Goal: Information Seeking & Learning: Stay updated

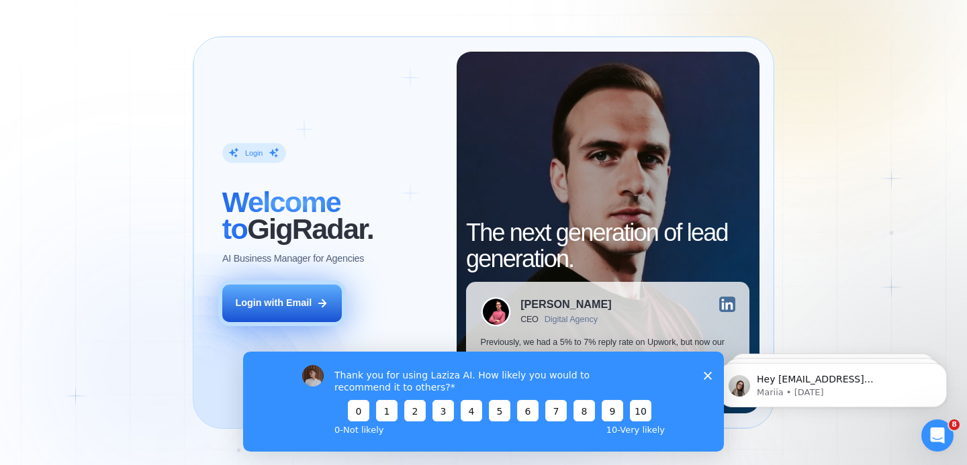
click at [265, 302] on div "Login with Email" at bounding box center [273, 303] width 77 height 13
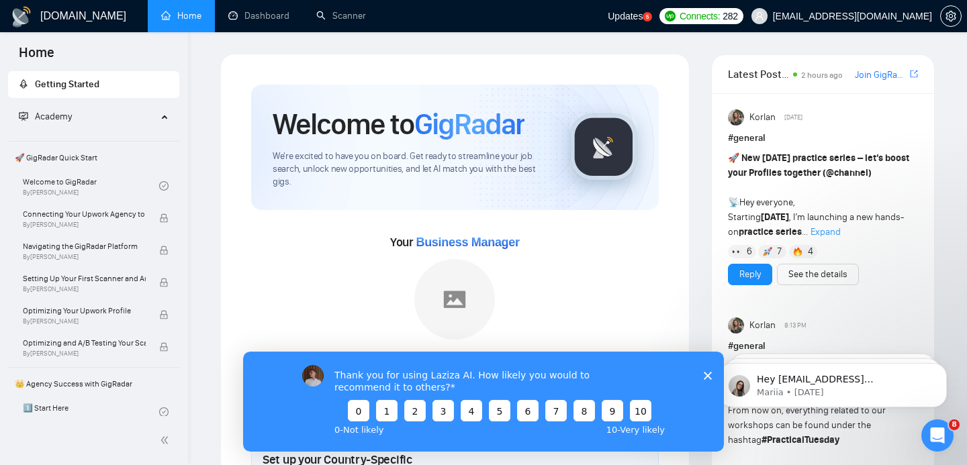
click at [642, 19] on span "Updates" at bounding box center [625, 16] width 35 height 11
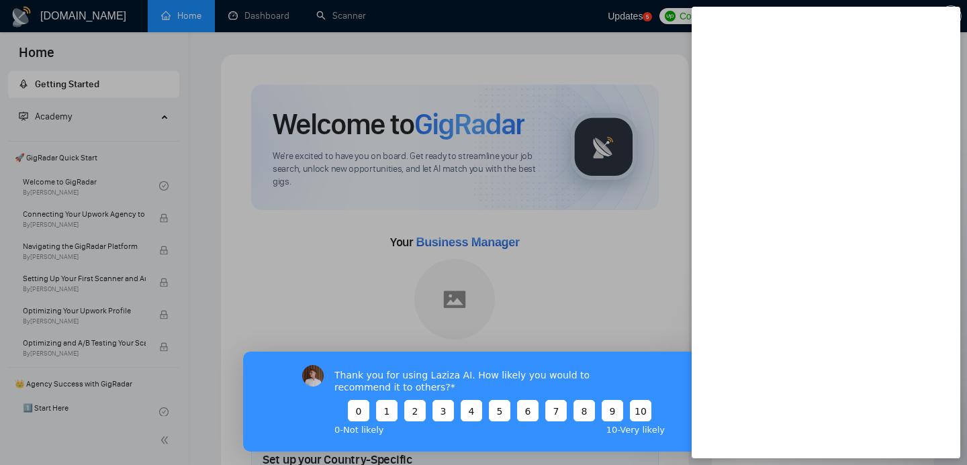
click at [671, 20] on div at bounding box center [483, 232] width 967 height 465
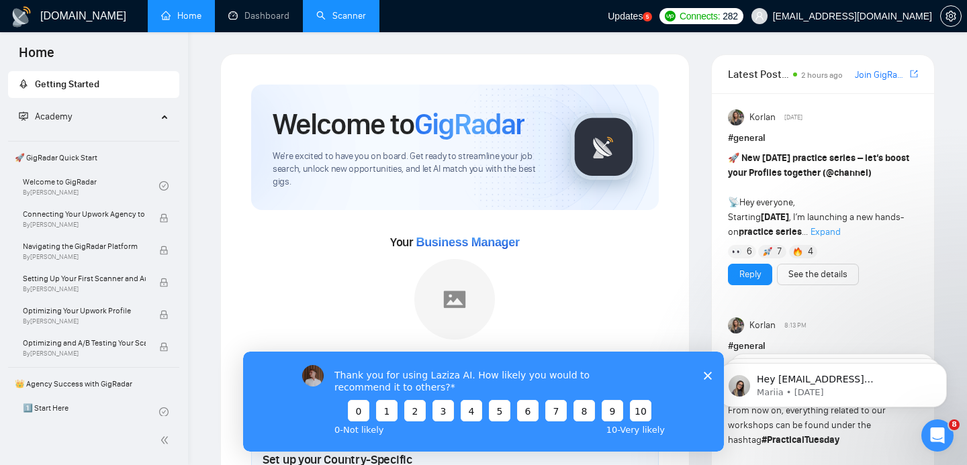
click at [328, 11] on link "Scanner" at bounding box center [341, 15] width 50 height 11
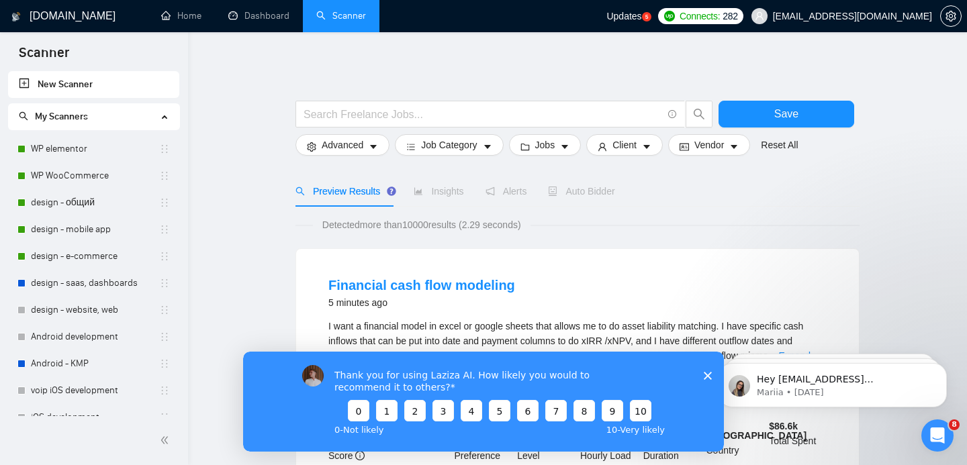
click at [709, 377] on icon "Close survey" at bounding box center [708, 375] width 8 height 8
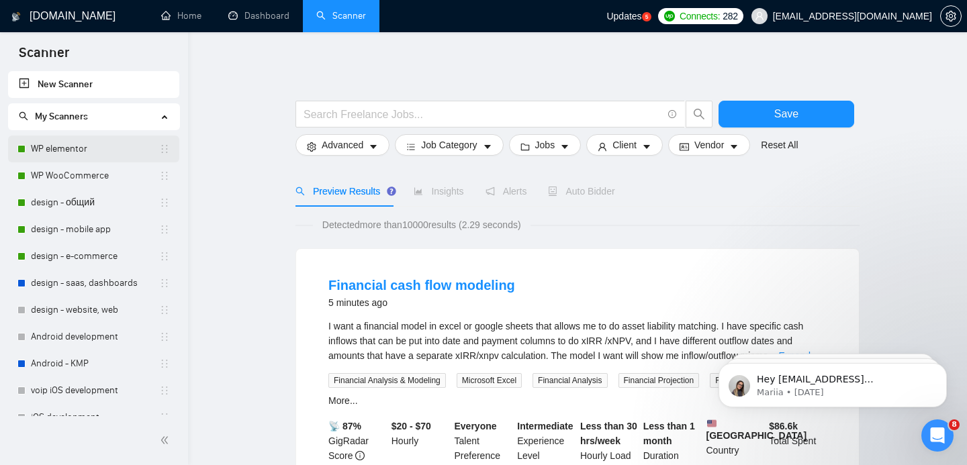
click at [52, 151] on link "WP elementor" at bounding box center [95, 149] width 128 height 27
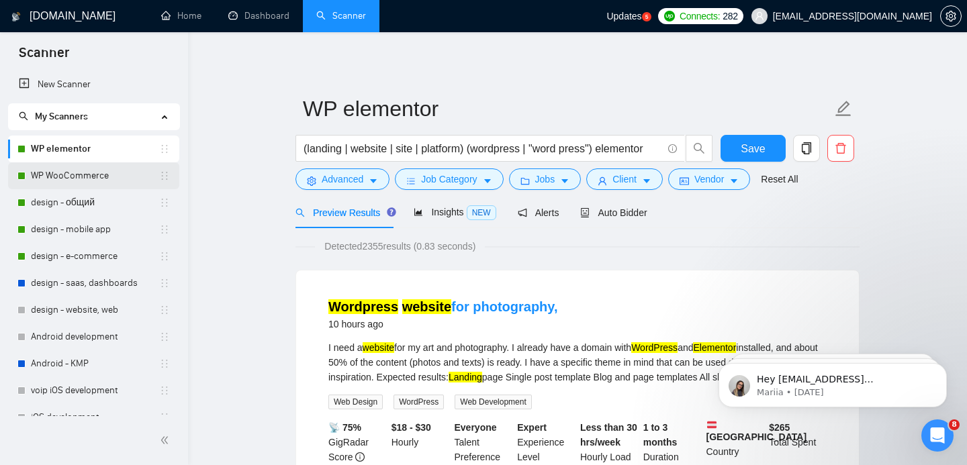
click at [64, 175] on link "WP WooCommerce" at bounding box center [95, 175] width 128 height 27
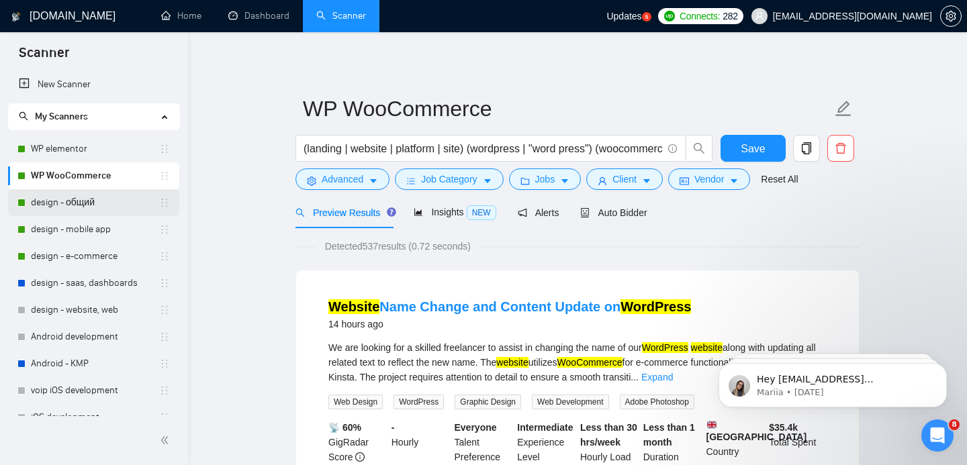
click at [72, 199] on link "design - общий" at bounding box center [95, 202] width 128 height 27
